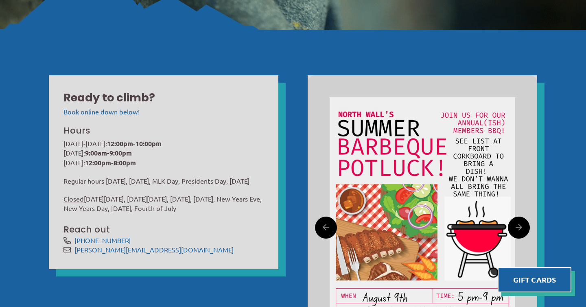
scroll to position [261, 0]
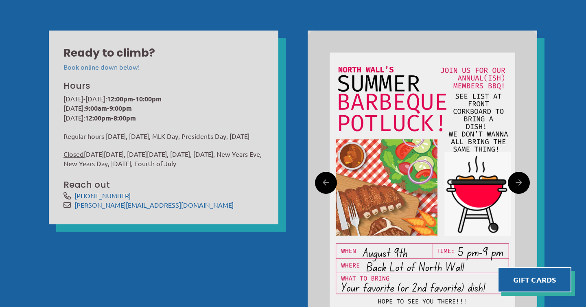
click at [128, 68] on link "Book online down below!" at bounding box center [101, 67] width 76 height 8
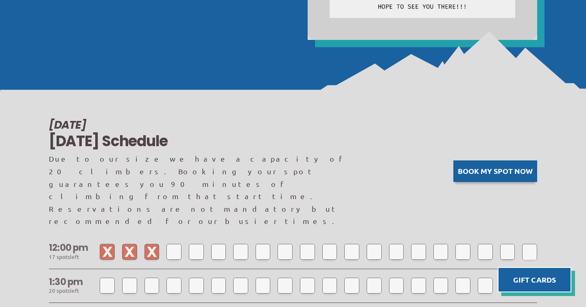
scroll to position [670, 0]
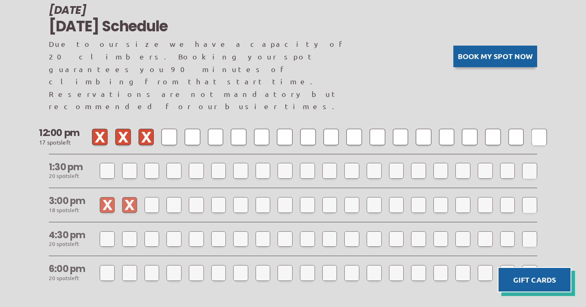
click at [173, 129] on div at bounding box center [169, 137] width 15 height 16
select select
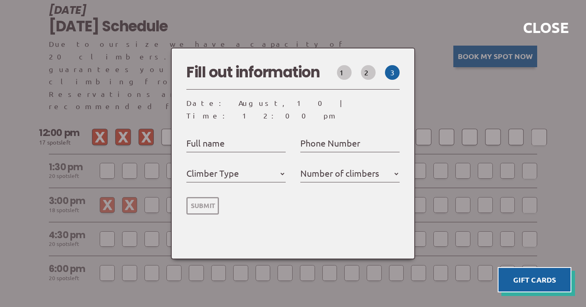
select select
click at [219, 140] on label "Full name" at bounding box center [205, 143] width 38 height 15
click at [219, 140] on input "Full name" at bounding box center [235, 143] width 99 height 13
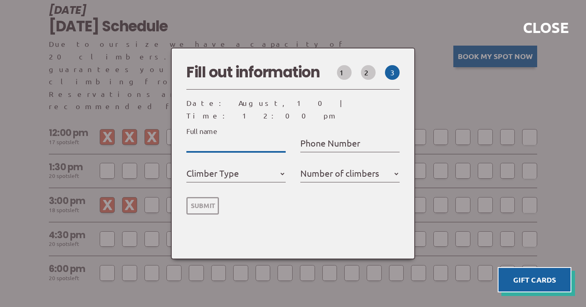
type input "C"
select select
type input "Ch"
select select
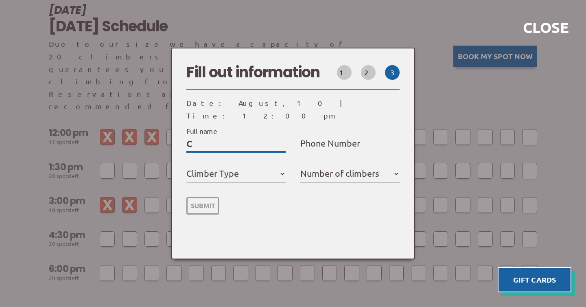
select select
type input "Chr"
select select
type input "Chri"
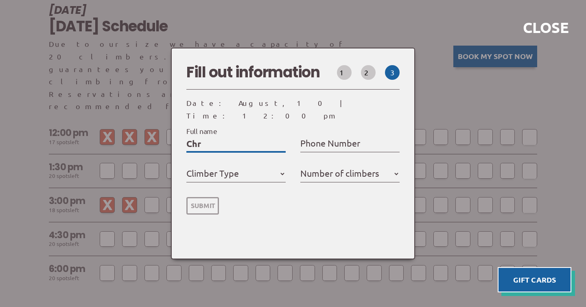
select select
type input "[PERSON_NAME]"
select select
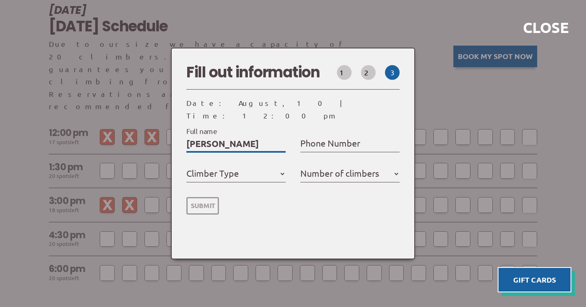
type input "[DEMOGRAPHIC_DATA]"
select select
type input "[DEMOGRAPHIC_DATA]"
select select
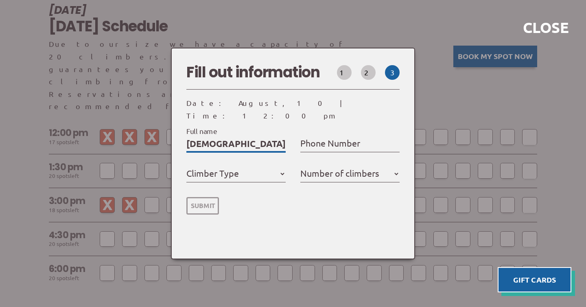
select select
type input "[PERSON_NAME]"
select select
type input "[PERSON_NAME]"
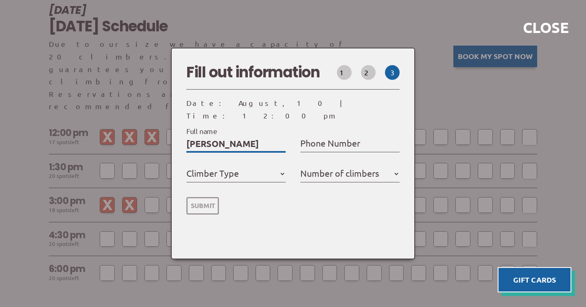
select select
type input "[PERSON_NAME]"
select select
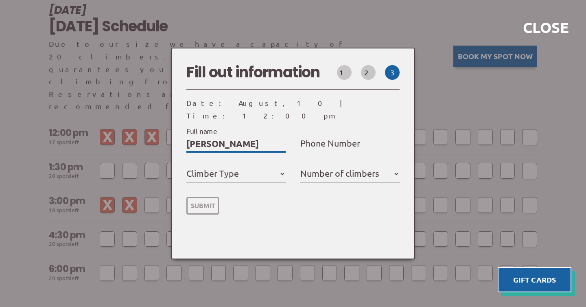
type input "[PERSON_NAME]"
select select
type input "[PERSON_NAME]"
select select
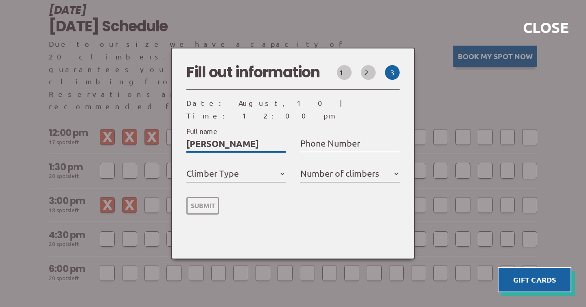
select select
type input "[PERSON_NAME]"
select select
type input "[PERSON_NAME]"
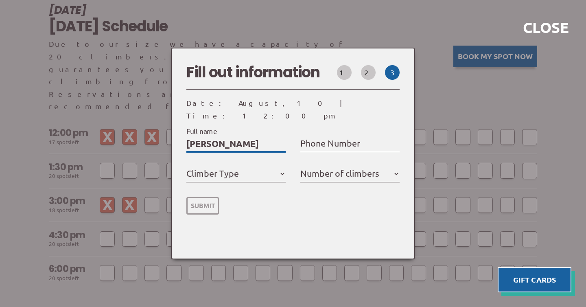
select select
type input "[PERSON_NAME]"
select select
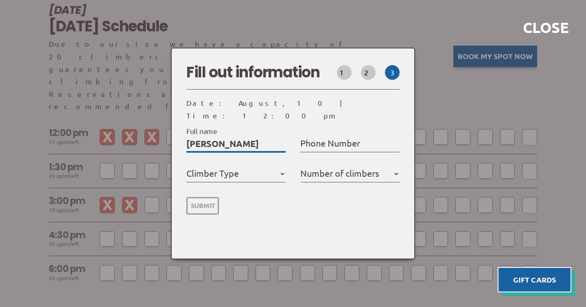
type input "[PERSON_NAME]"
select select
type input "[PERSON_NAME]"
select select
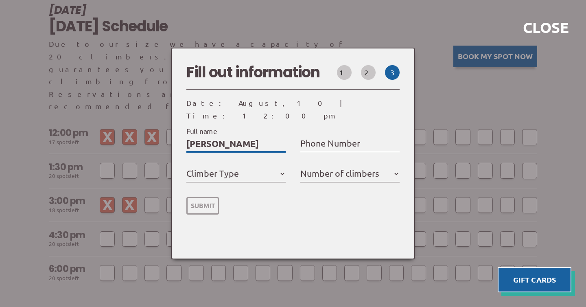
select select
type input "[PERSON_NAME]"
select select
type input "[PERSON_NAME]"
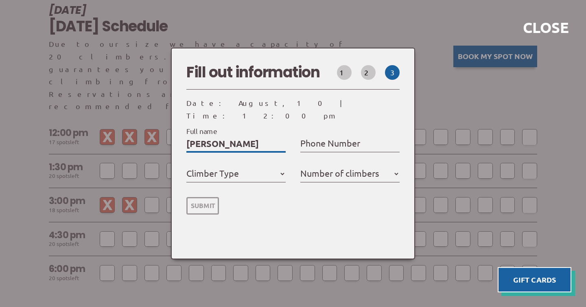
select select
type input "[PERSON_NAME]"
click at [303, 137] on label "Phone Number" at bounding box center [330, 143] width 60 height 15
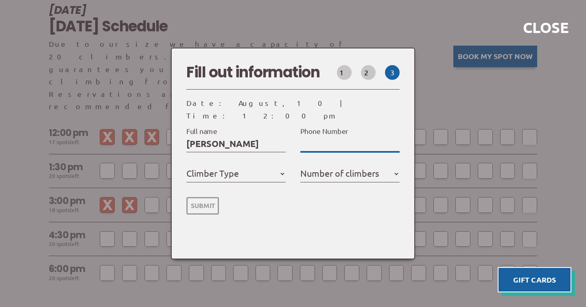
click at [303, 137] on input "Phone Number" at bounding box center [349, 143] width 99 height 13
type input "8"
select select
type input "84"
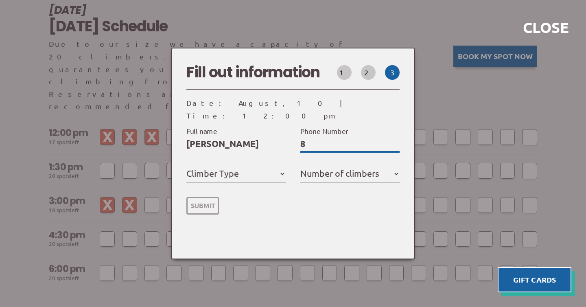
select select
type input "847"
select select
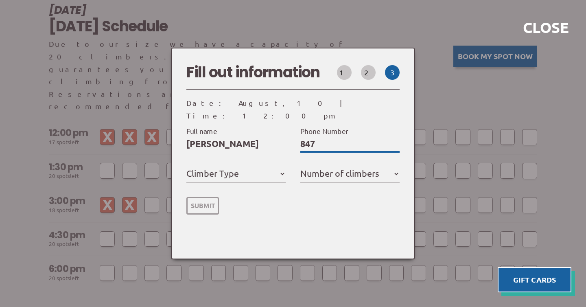
type input "8479"
select select
type input "84798"
select select
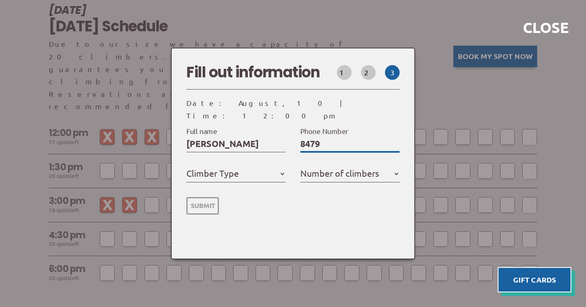
select select
type input "847989"
select select
type input "8479894"
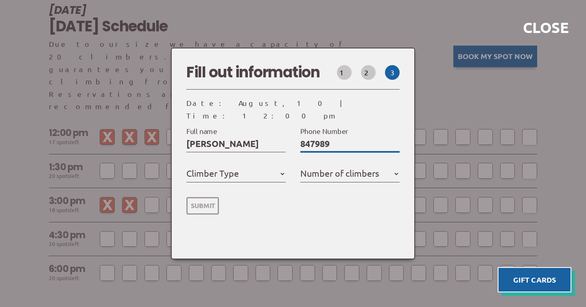
select select
type input "84798943"
select select
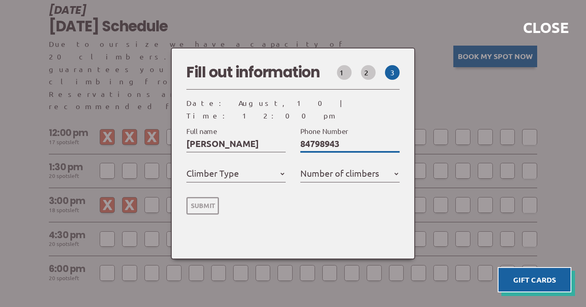
type input "847989438"
select select
type input "8479894389"
select select
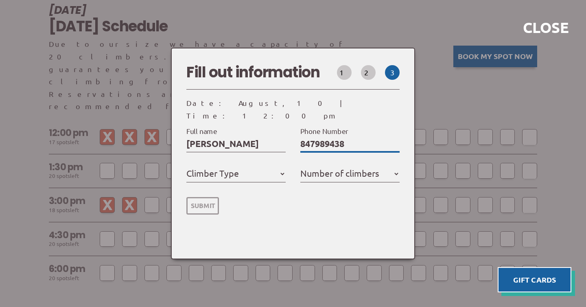
select select
type input "8479894389"
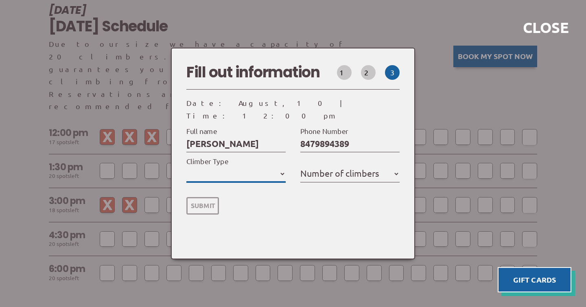
click at [251, 173] on select "Member Day Climber First Time Climber" at bounding box center [235, 173] width 99 height 13
select select "Day Climber"
click at [343, 166] on label "Number of climbers" at bounding box center [339, 173] width 79 height 15
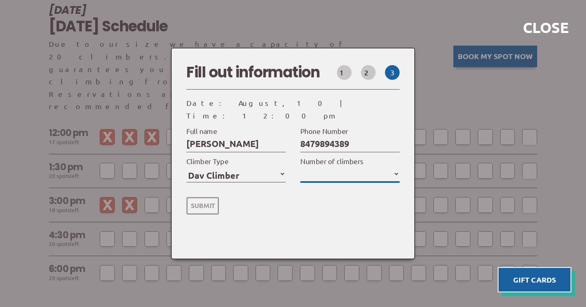
click at [343, 167] on select "1 2 3 4 5" at bounding box center [349, 173] width 99 height 13
click at [386, 173] on select "1 2 3 4 5" at bounding box center [349, 173] width 99 height 13
select select "2"
click at [215, 201] on input "Submit" at bounding box center [202, 206] width 33 height 18
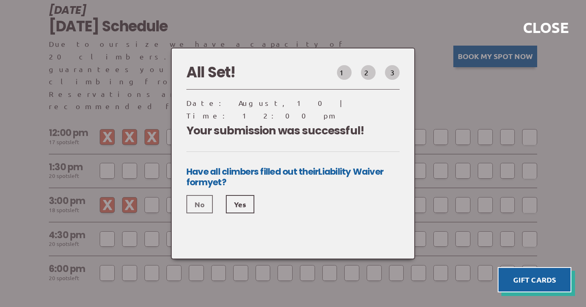
click at [202, 197] on link "No" at bounding box center [199, 204] width 26 height 18
click at [235, 195] on link "Yes" at bounding box center [240, 204] width 28 height 18
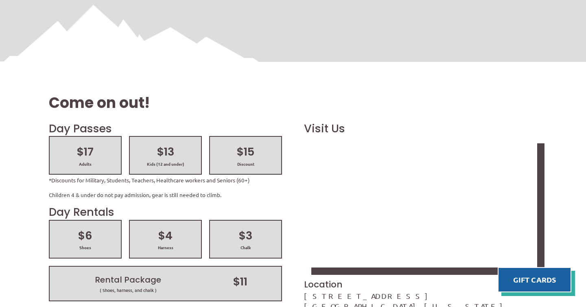
scroll to position [984, 0]
click at [234, 144] on h2 "$15" at bounding box center [245, 151] width 57 height 15
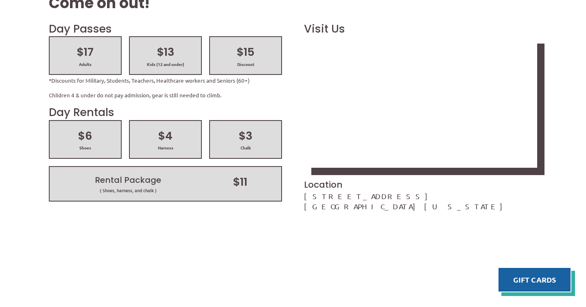
scroll to position [1069, 0]
